Goal: Task Accomplishment & Management: Manage account settings

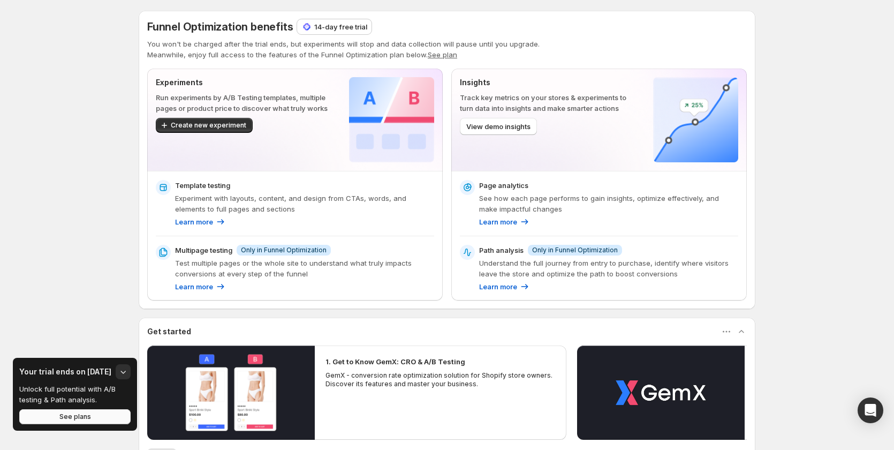
click at [104, 417] on button "See plans" at bounding box center [74, 416] width 111 height 15
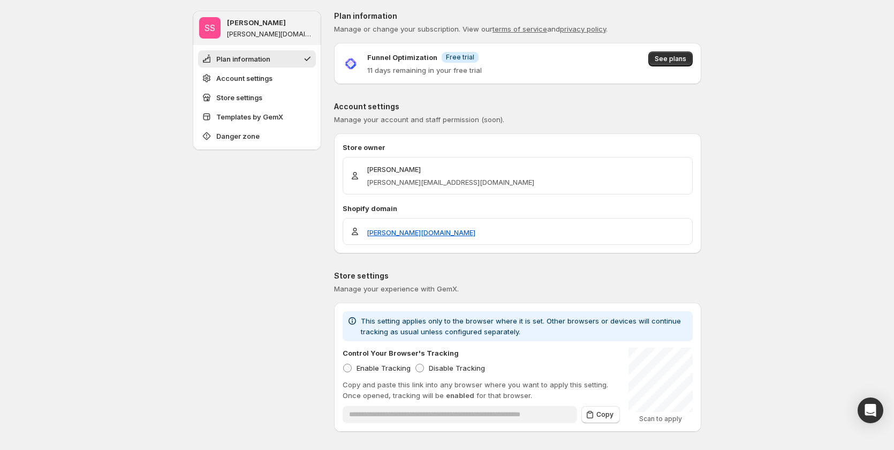
click at [263, 134] on button "Danger zone" at bounding box center [257, 135] width 118 height 17
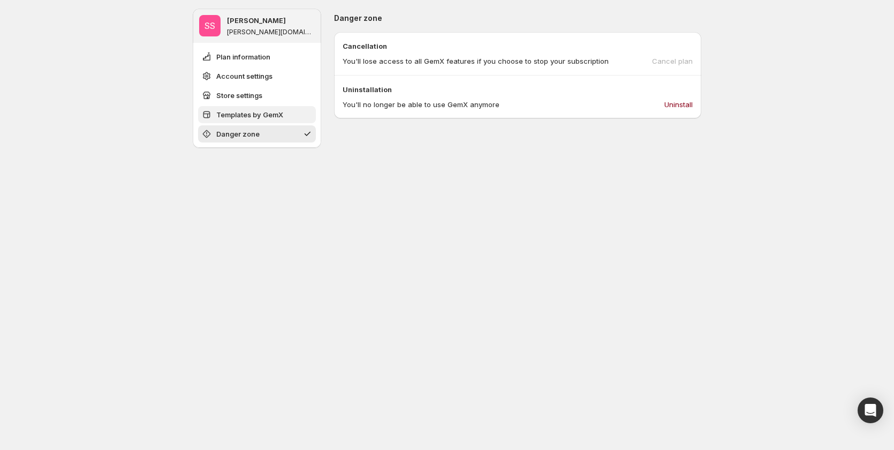
click at [268, 118] on span "Templates by GemX" at bounding box center [249, 114] width 67 height 11
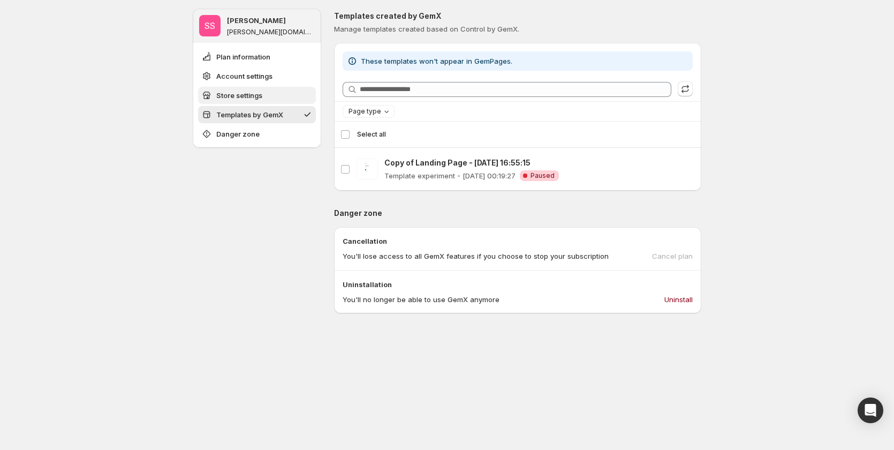
click at [258, 102] on button "Store settings" at bounding box center [257, 95] width 118 height 17
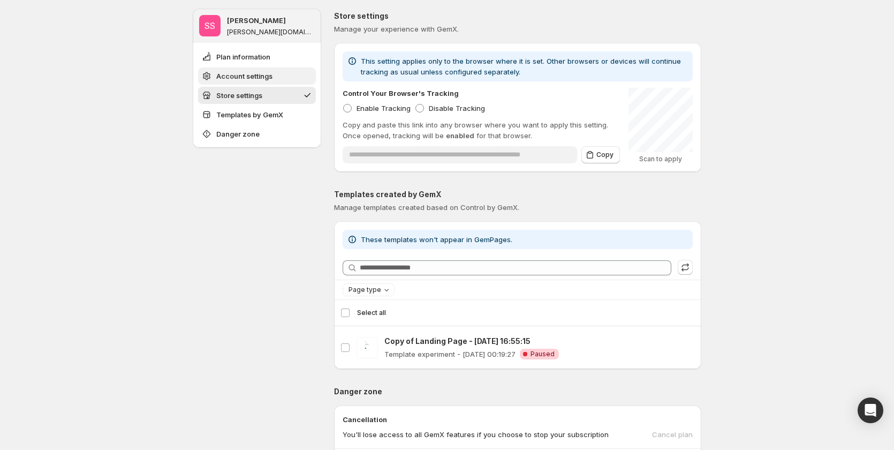
click at [261, 80] on span "Account settings" at bounding box center [244, 76] width 56 height 11
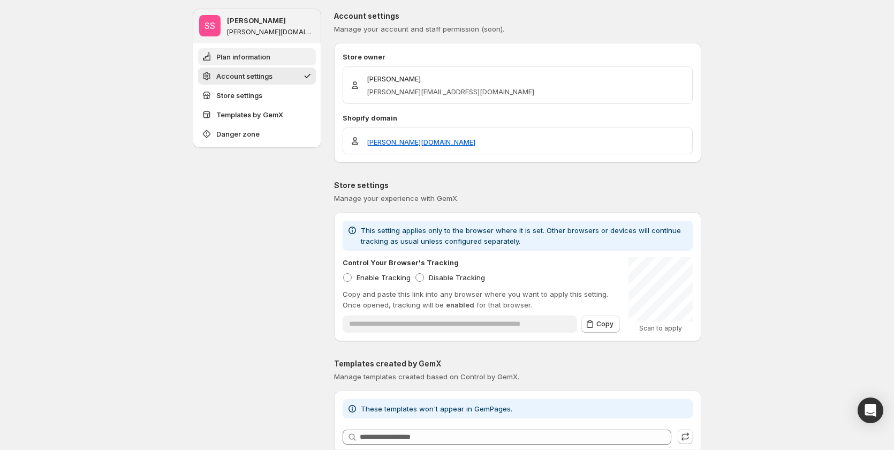
click at [262, 55] on span "Plan information" at bounding box center [243, 56] width 54 height 11
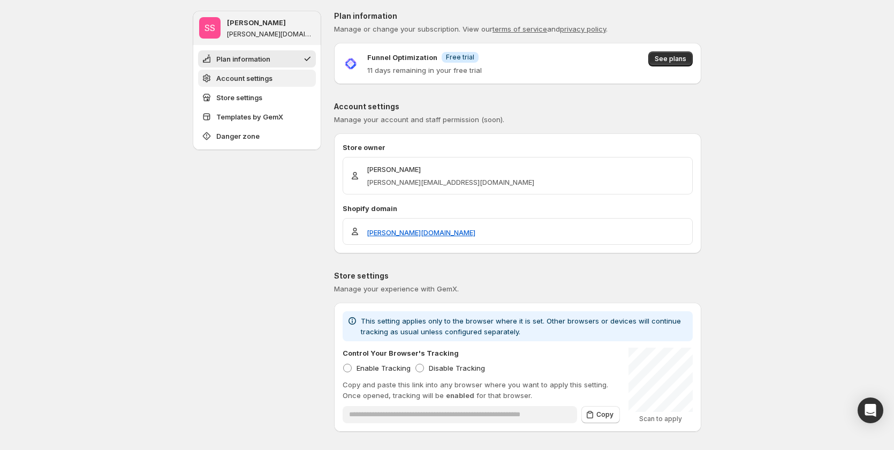
click at [264, 75] on span "Account settings" at bounding box center [244, 78] width 56 height 11
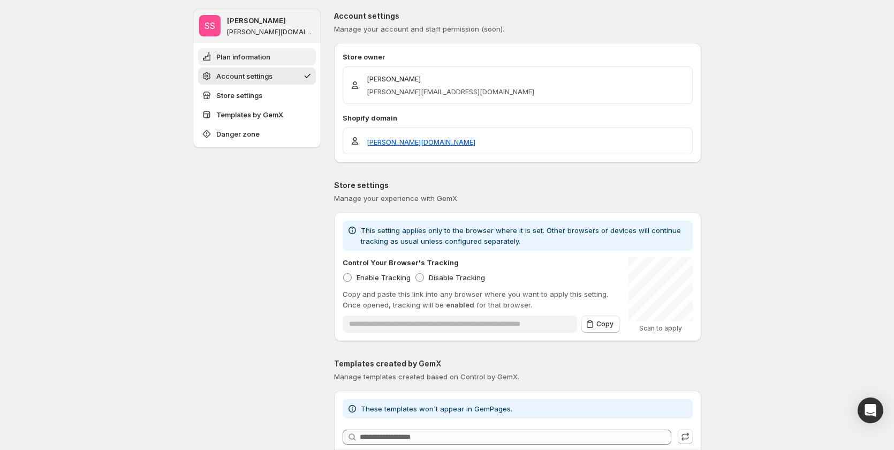
click at [265, 64] on button "Plan information" at bounding box center [257, 56] width 118 height 17
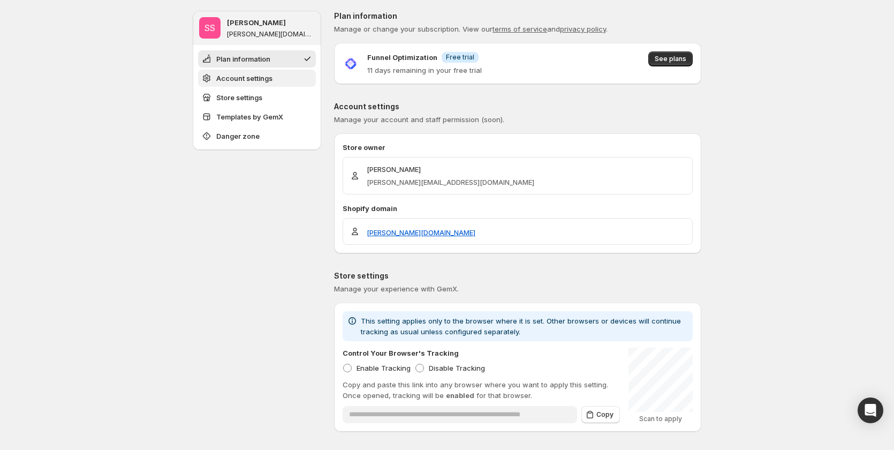
click at [264, 70] on button "Account settings" at bounding box center [257, 78] width 118 height 17
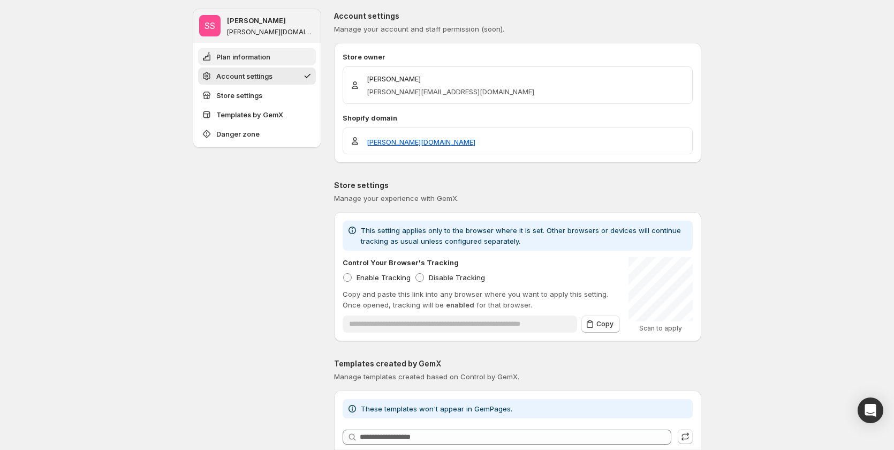
click at [262, 62] on span "Plan information" at bounding box center [243, 56] width 54 height 11
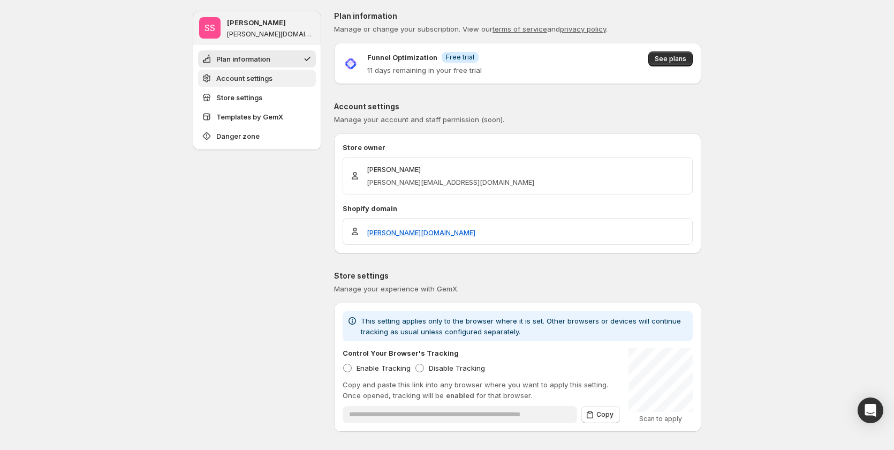
click at [263, 76] on span "Account settings" at bounding box center [244, 78] width 56 height 11
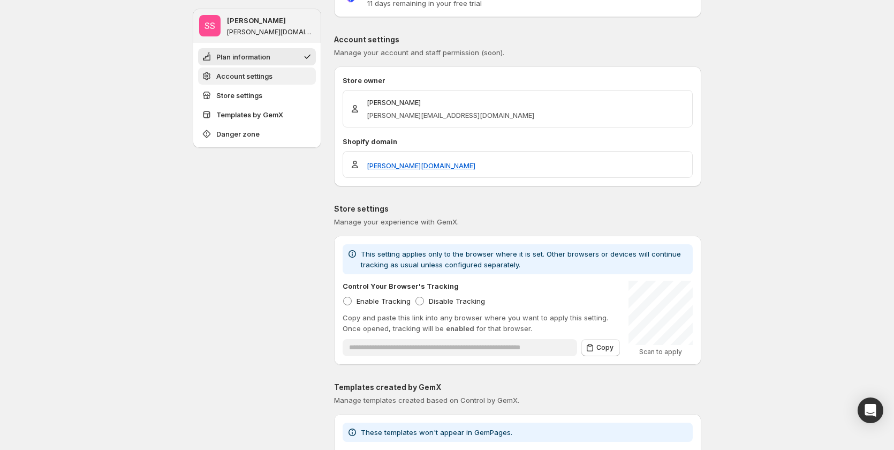
scroll to position [91, 0]
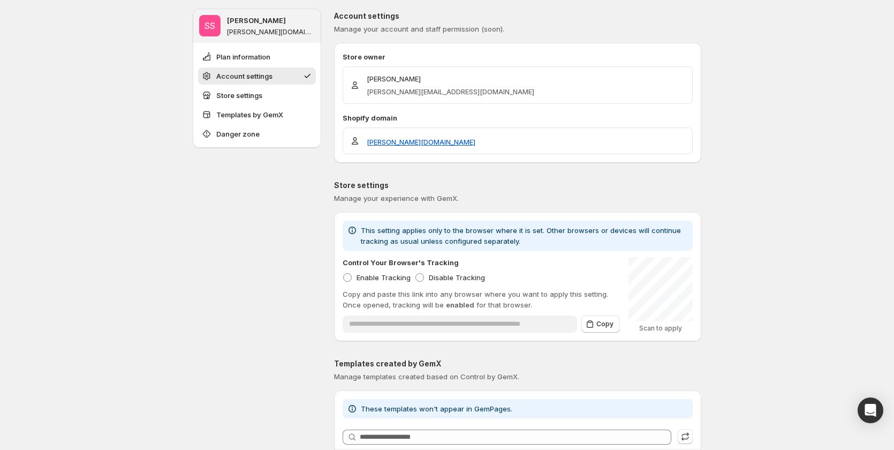
click at [263, 67] on ul "Plan information Account settings Store settings Templates by GemX Danger zone" at bounding box center [257, 95] width 118 height 94
click at [263, 63] on button "Plan information" at bounding box center [257, 56] width 118 height 17
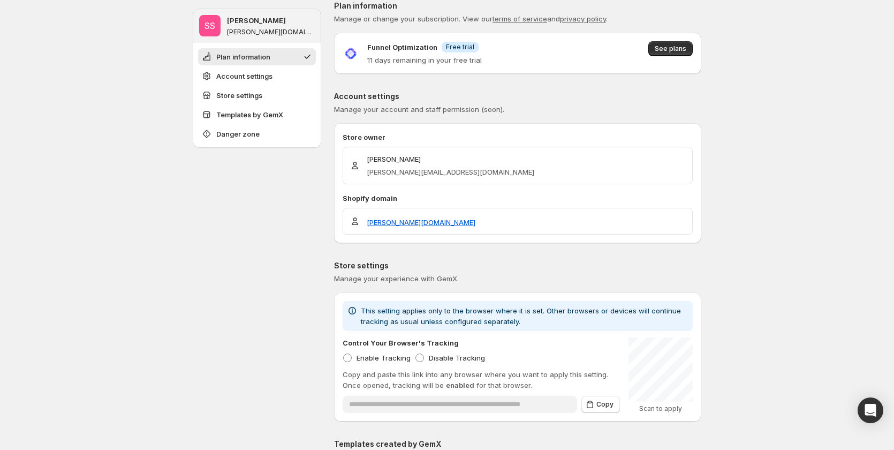
scroll to position [0, 0]
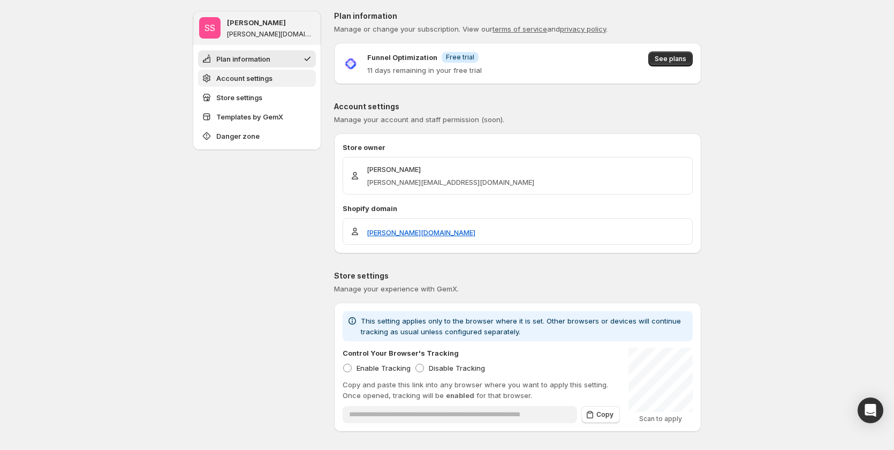
click at [262, 74] on span "Account settings" at bounding box center [244, 78] width 56 height 11
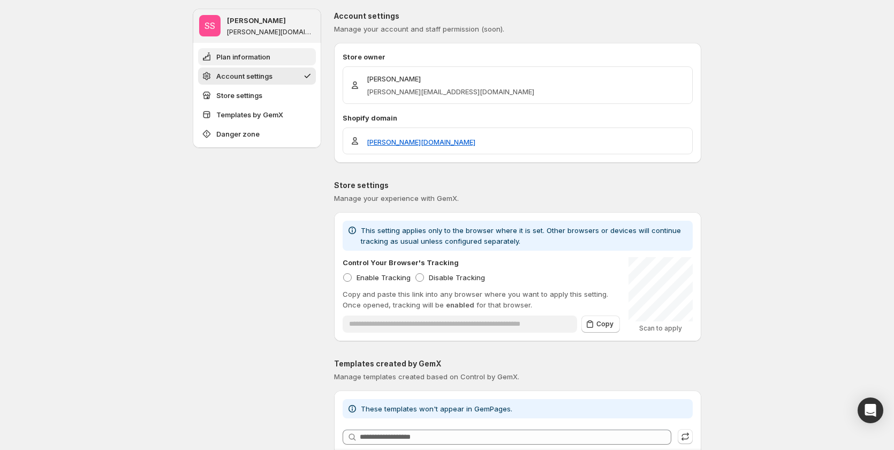
click at [265, 57] on span "Plan information" at bounding box center [243, 56] width 54 height 11
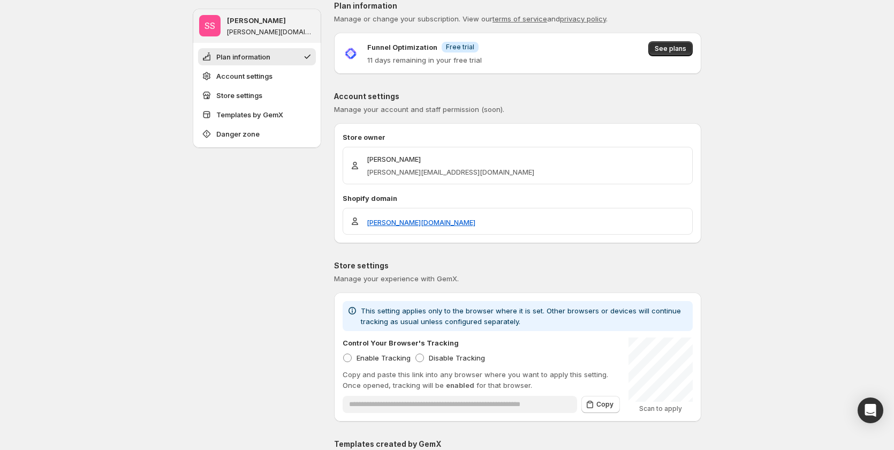
scroll to position [0, 0]
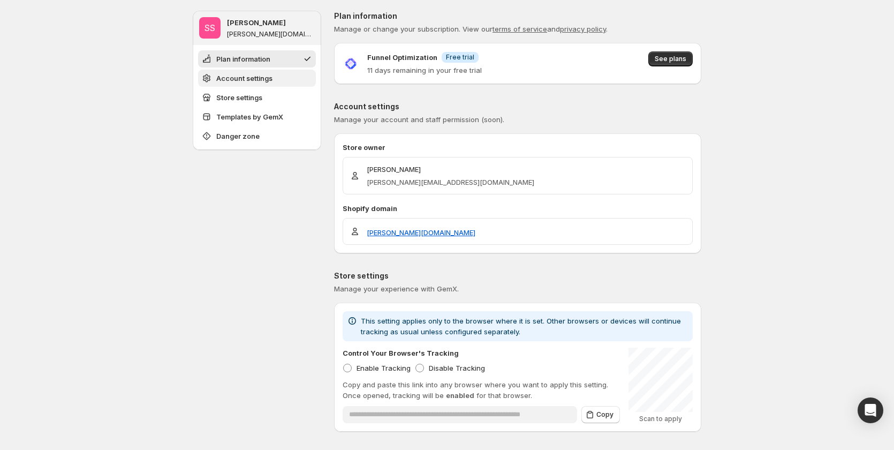
click at [262, 76] on span "Account settings" at bounding box center [244, 78] width 56 height 11
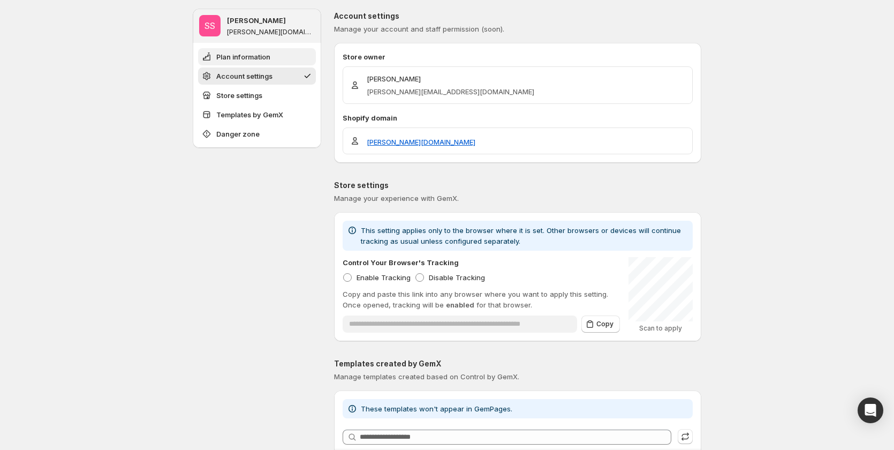
click at [261, 58] on span "Plan information" at bounding box center [243, 56] width 54 height 11
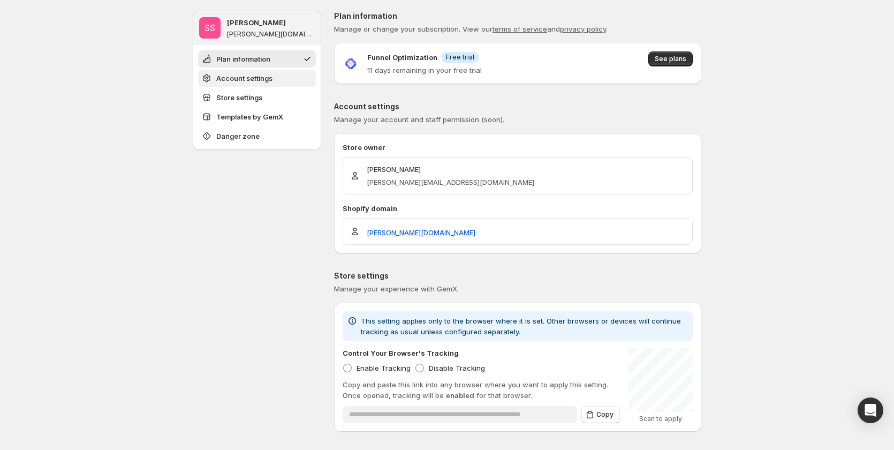
click at [259, 79] on span "Account settings" at bounding box center [244, 78] width 56 height 11
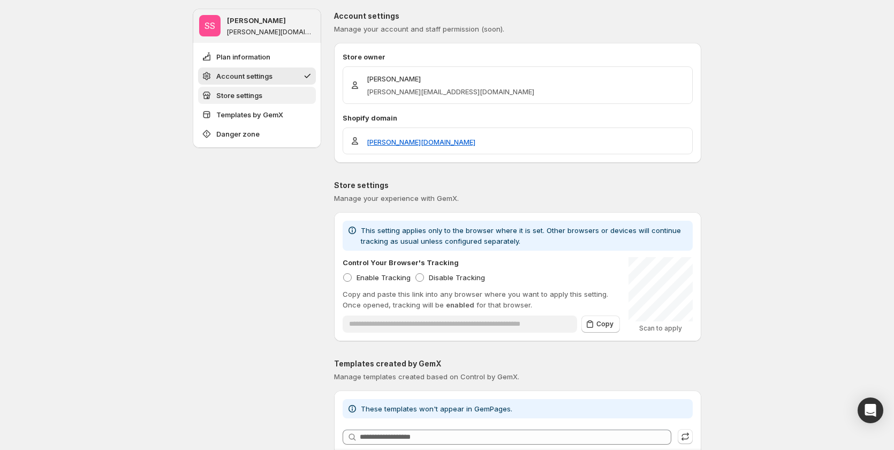
click at [259, 102] on button "Store settings" at bounding box center [257, 95] width 118 height 17
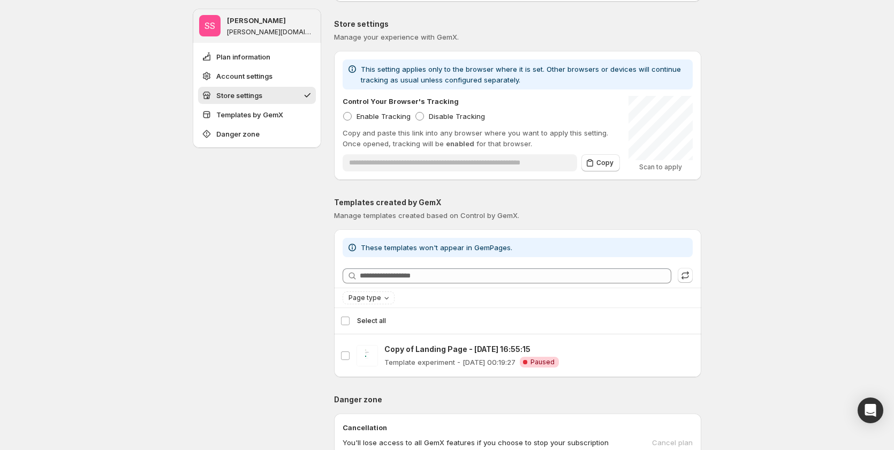
scroll to position [260, 0]
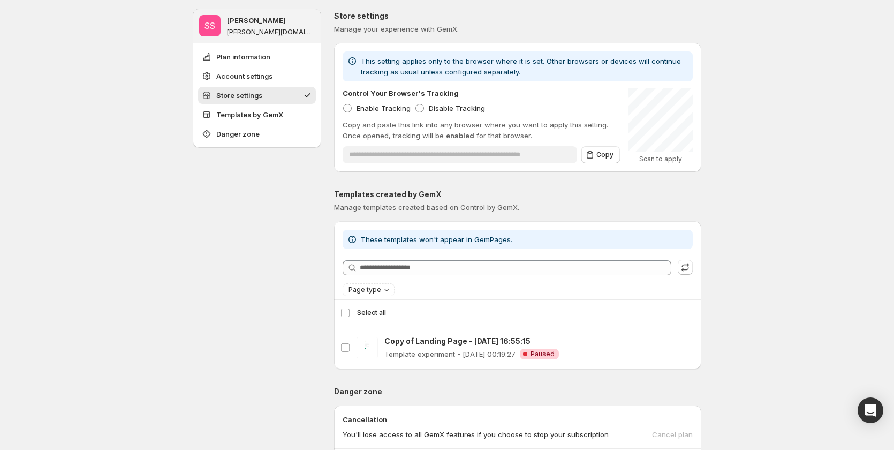
click at [263, 123] on ul "Plan information Account settings Store settings Templates by GemX Danger zone" at bounding box center [257, 95] width 118 height 94
click at [260, 109] on span "Templates by GemX" at bounding box center [249, 114] width 67 height 11
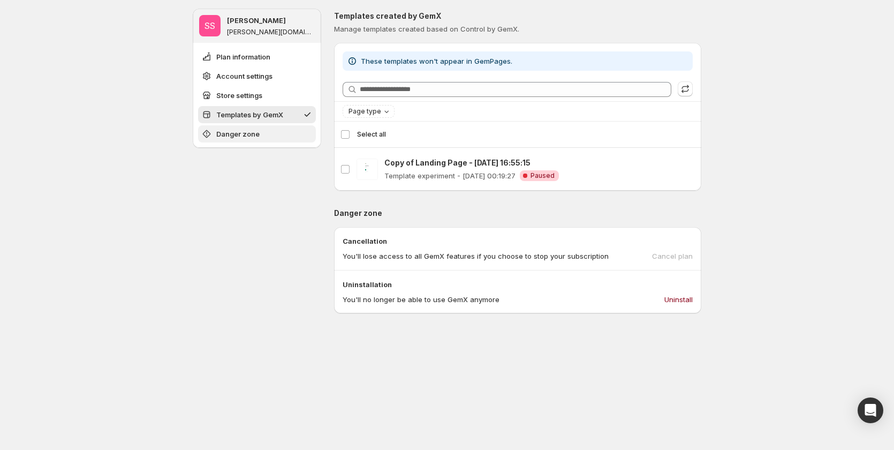
click at [252, 128] on button "Danger zone" at bounding box center [257, 133] width 118 height 17
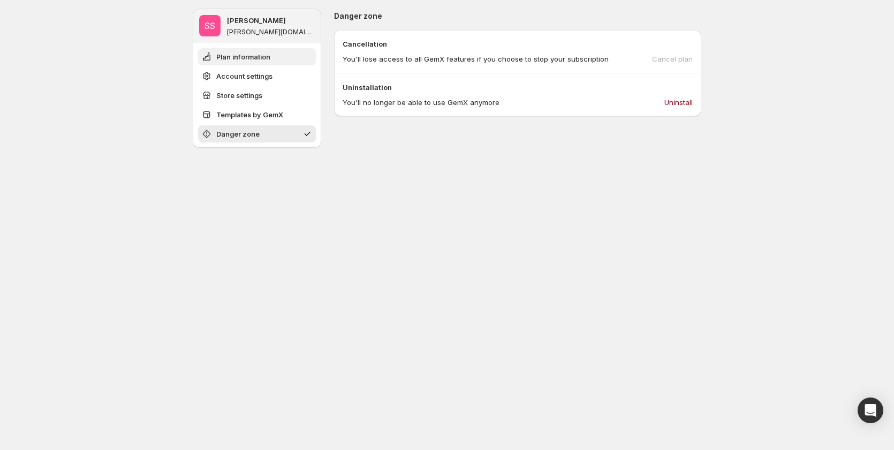
click at [259, 58] on span "Plan information" at bounding box center [243, 56] width 54 height 11
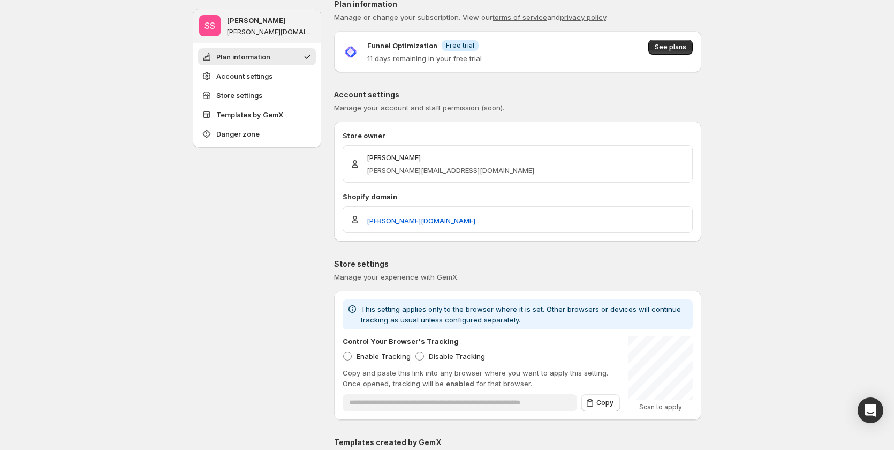
scroll to position [0, 0]
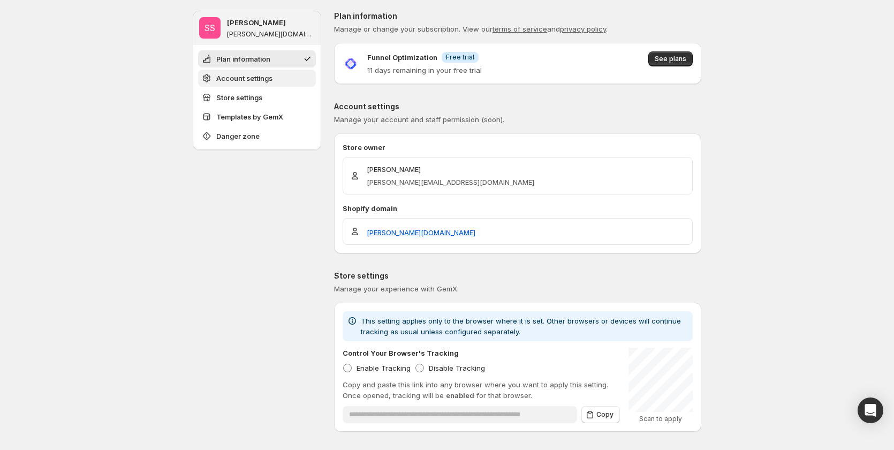
click at [259, 77] on span "Account settings" at bounding box center [244, 78] width 56 height 11
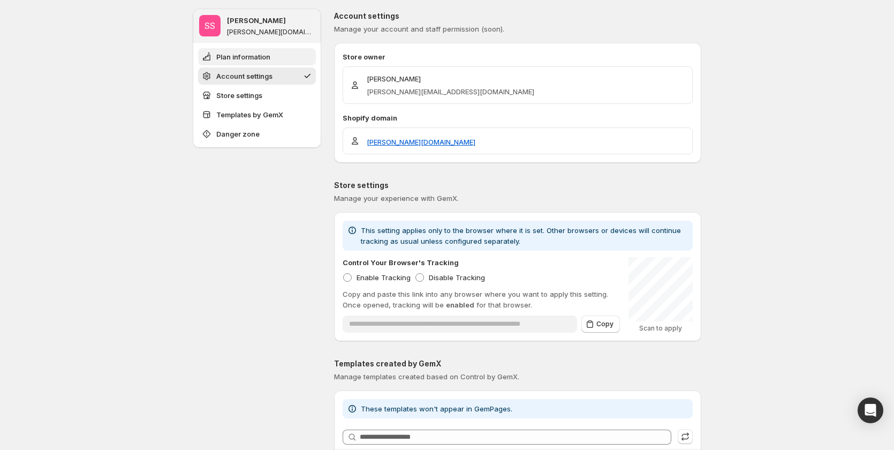
click at [261, 59] on span "Plan information" at bounding box center [243, 56] width 54 height 11
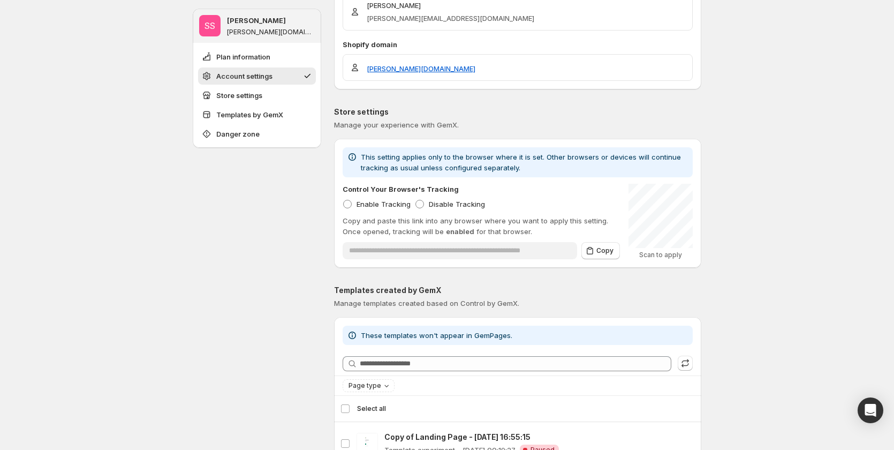
scroll to position [0, 0]
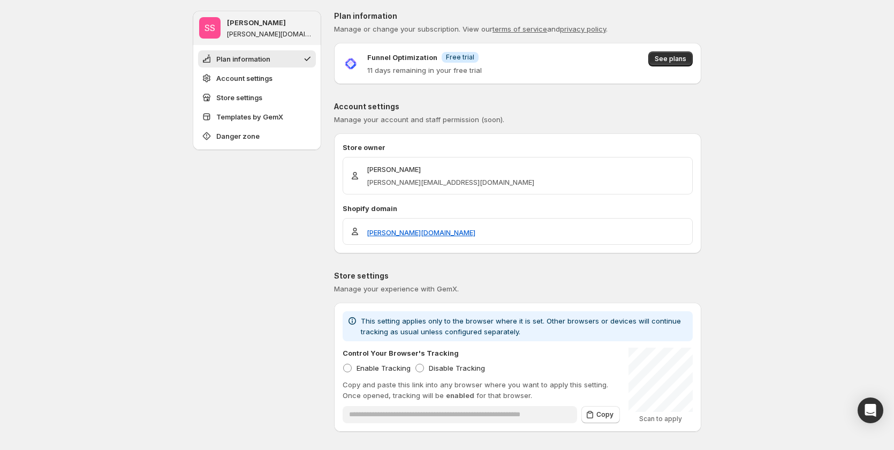
click at [242, 63] on span "Plan information" at bounding box center [243, 59] width 54 height 11
click at [250, 110] on button "Templates by GemX" at bounding box center [257, 116] width 118 height 17
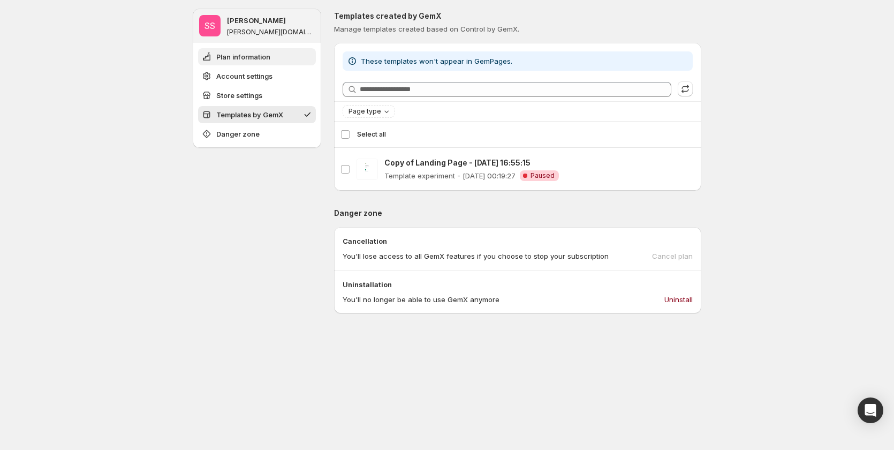
click at [252, 54] on span "Plan information" at bounding box center [243, 56] width 54 height 11
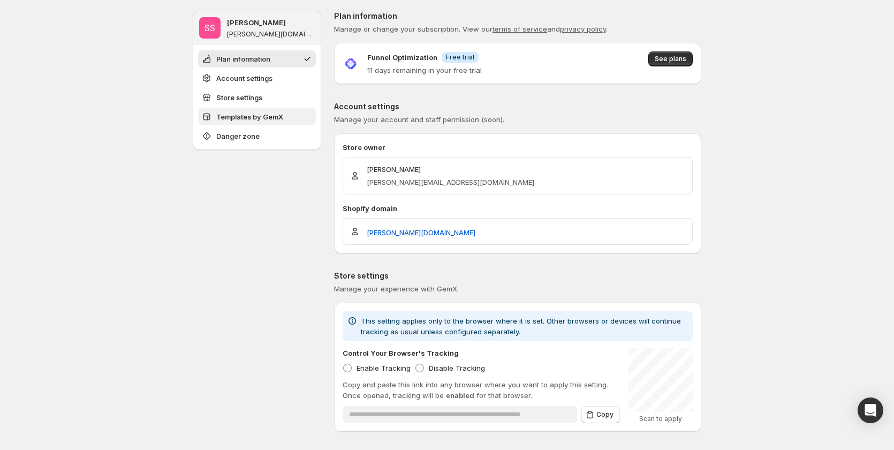
click at [257, 111] on span "Templates by GemX" at bounding box center [249, 116] width 67 height 11
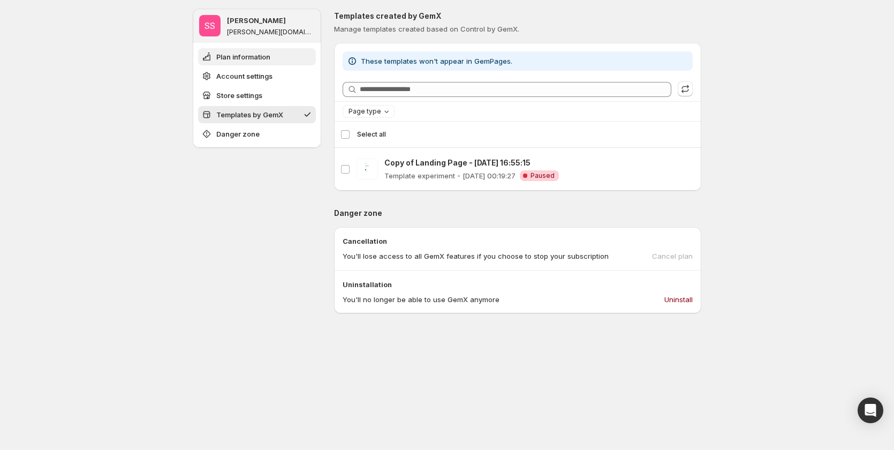
click at [250, 60] on span "Plan information" at bounding box center [243, 56] width 54 height 11
